Goal: Check status: Check status

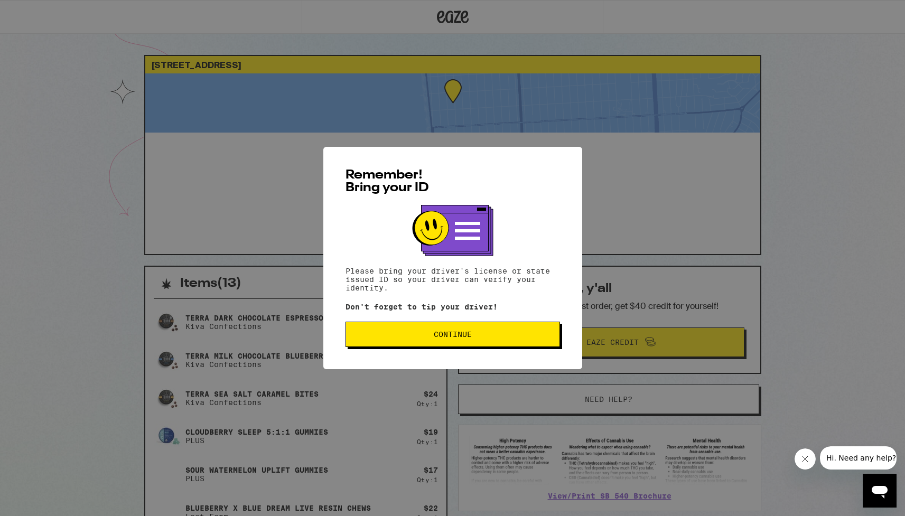
click at [384, 338] on span "Continue" at bounding box center [452, 334] width 197 height 7
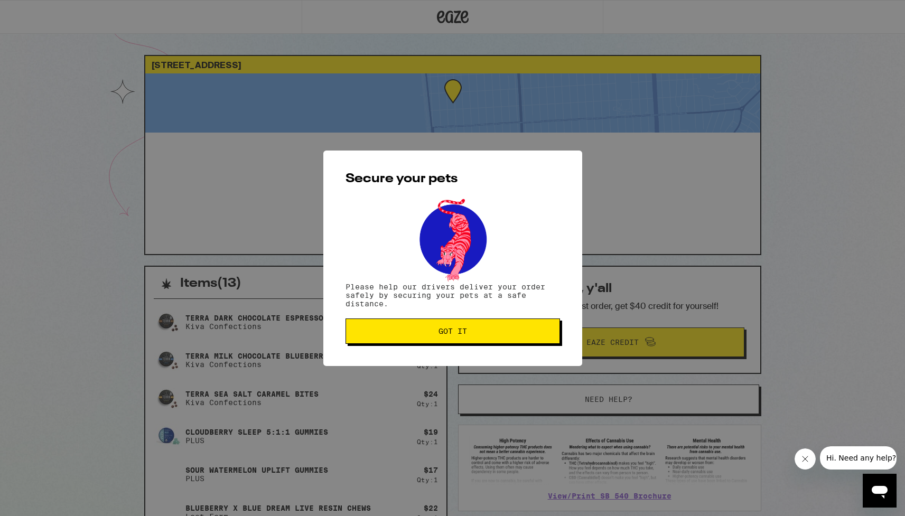
click at [385, 331] on span "Got it" at bounding box center [452, 331] width 197 height 7
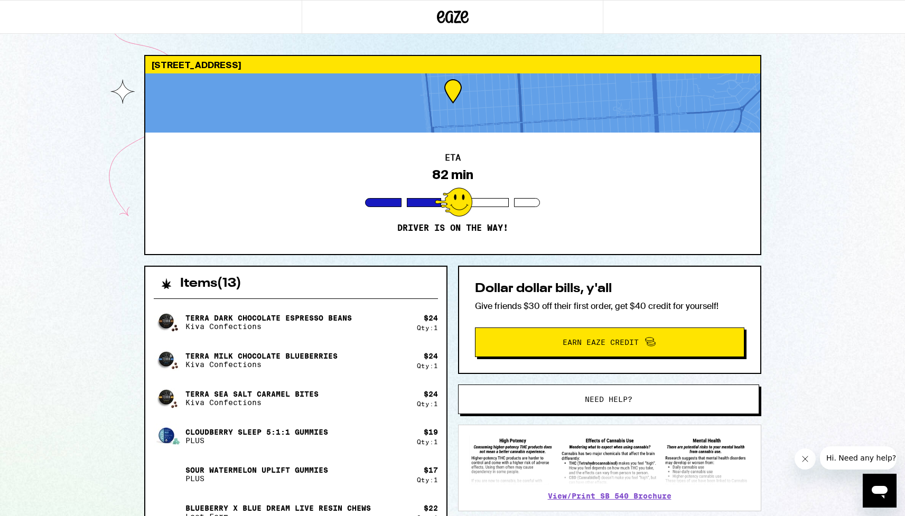
click at [79, 223] on div "2263 45th Ave San Francisco 94116 ETA 82 min Driver is on the way! Items ( 13 )…" at bounding box center [452, 492] width 905 height 985
drag, startPoint x: 358, startPoint y: 442, endPoint x: 392, endPoint y: 448, distance: 34.4
click at [810, 454] on button "Close message from company" at bounding box center [805, 458] width 21 height 21
click at [639, 494] on link "View/Print SB 540 Brochure" at bounding box center [610, 496] width 124 height 8
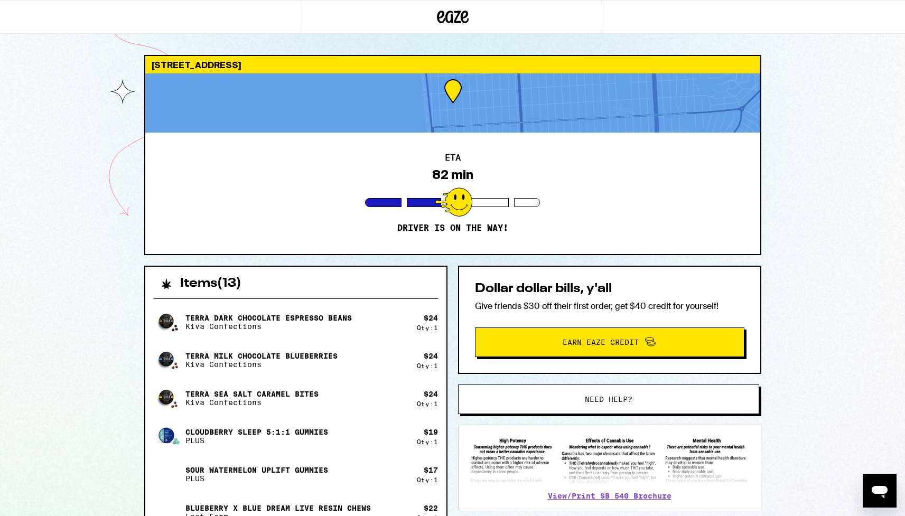
click at [323, 23] on div at bounding box center [453, 17] width 302 height 34
click at [446, 11] on icon at bounding box center [453, 16] width 32 height 19
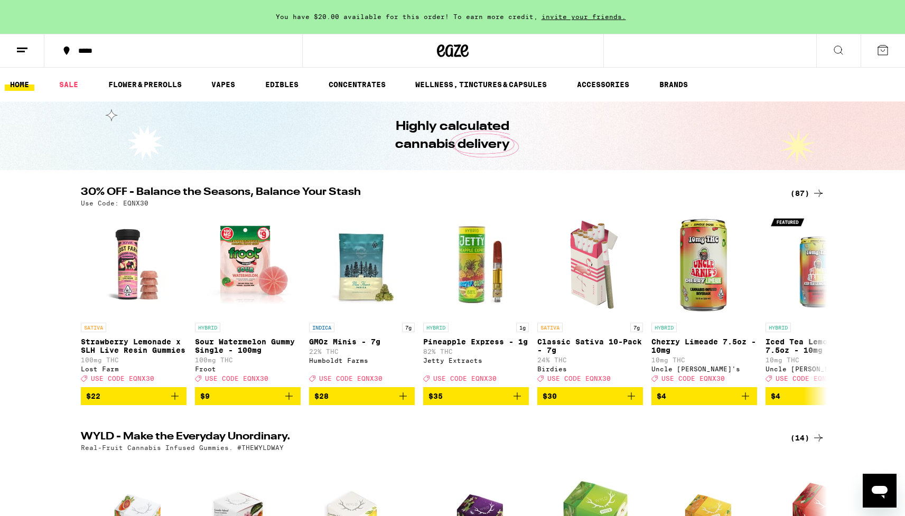
click at [25, 48] on line at bounding box center [22, 48] width 11 height 0
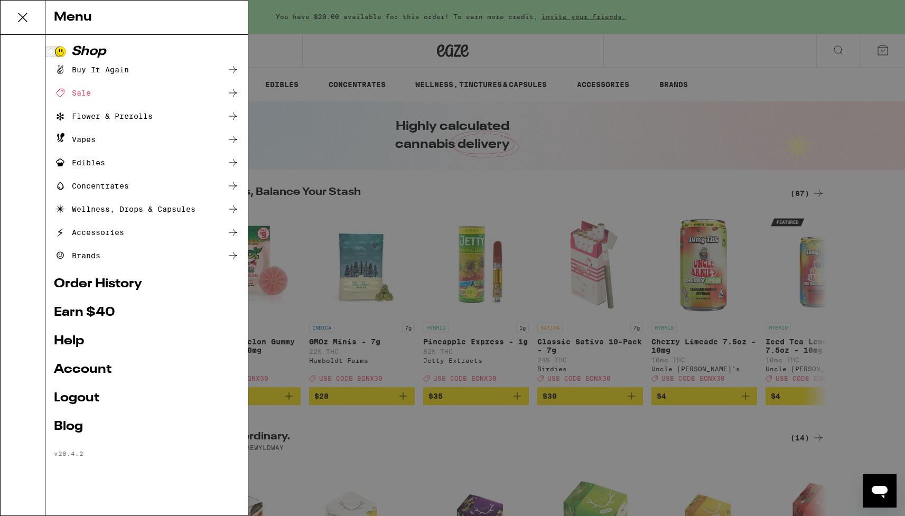
click at [87, 366] on link "Account" at bounding box center [146, 369] width 185 height 13
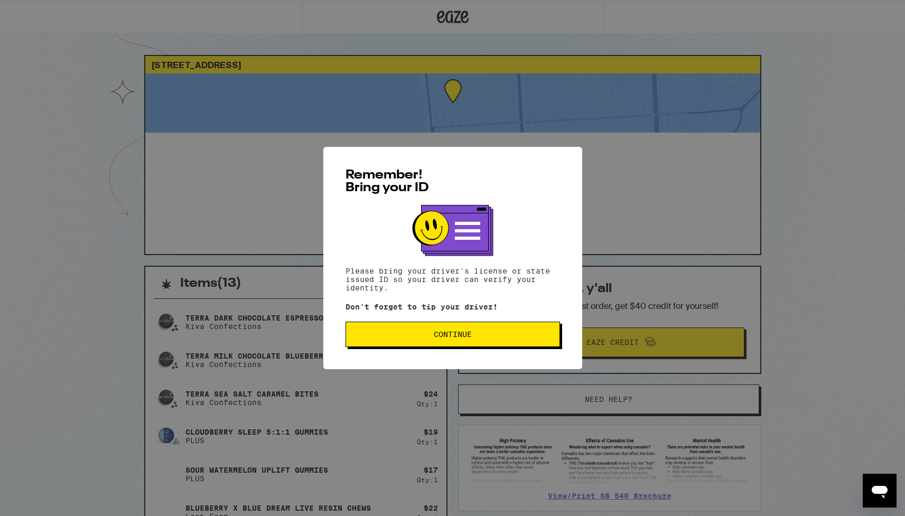
click at [388, 338] on span "Continue" at bounding box center [452, 334] width 197 height 7
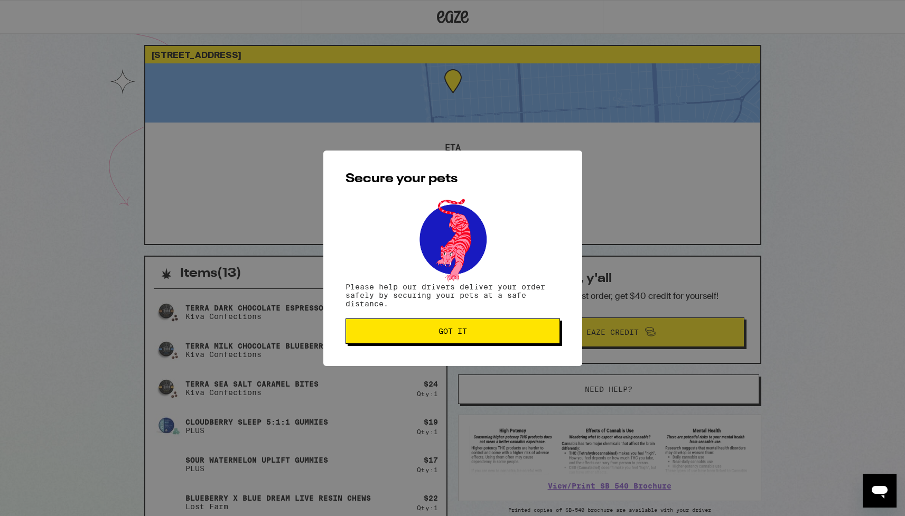
click at [388, 339] on button "Got it" at bounding box center [452, 331] width 214 height 25
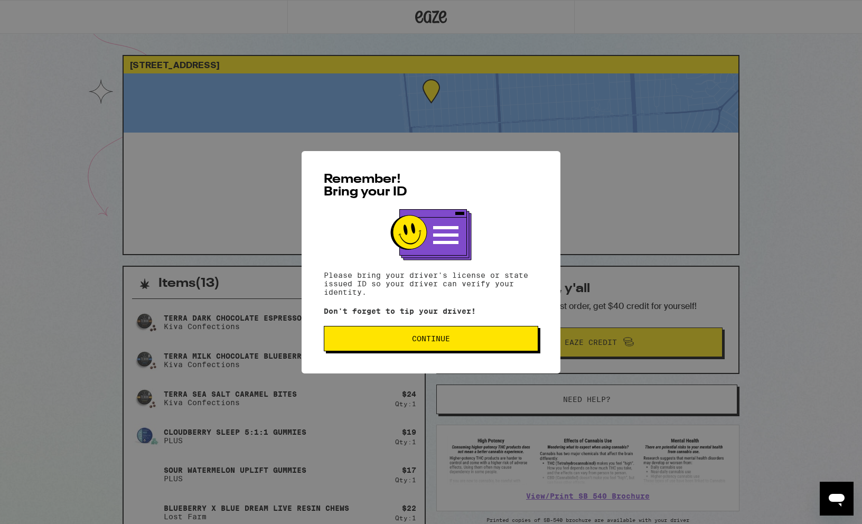
click at [385, 347] on button "Continue" at bounding box center [431, 338] width 214 height 25
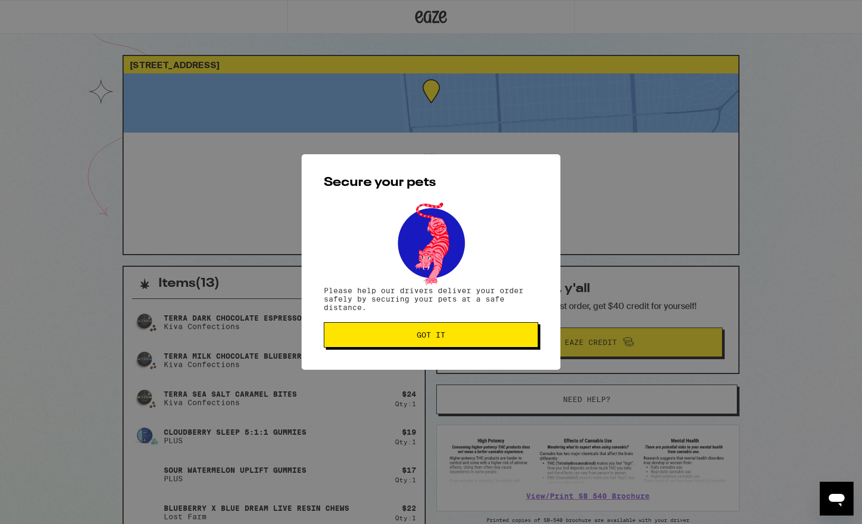
click at [385, 342] on button "Got it" at bounding box center [431, 334] width 214 height 25
